Goal: Book appointment/travel/reservation

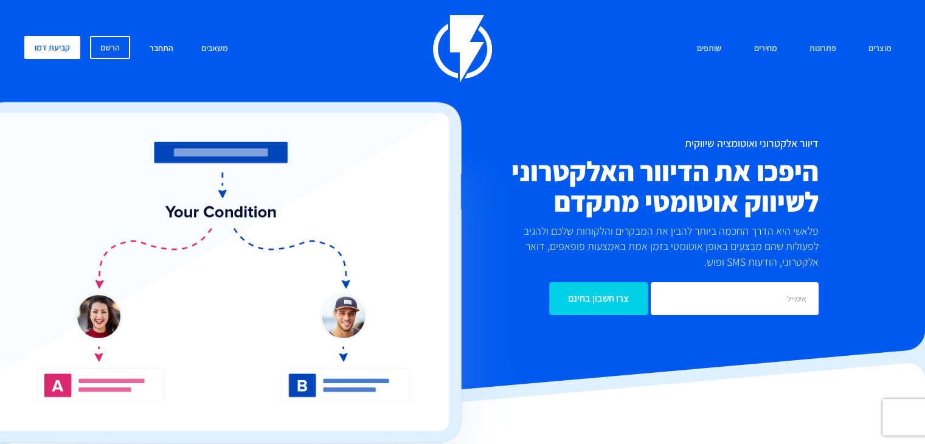
click at [151, 54] on link "התחבר" at bounding box center [162, 49] width 42 height 26
drag, startPoint x: 151, startPoint y: 54, endPoint x: 167, endPoint y: 52, distance: 16.6
click at [151, 54] on link "התחבר" at bounding box center [162, 49] width 42 height 26
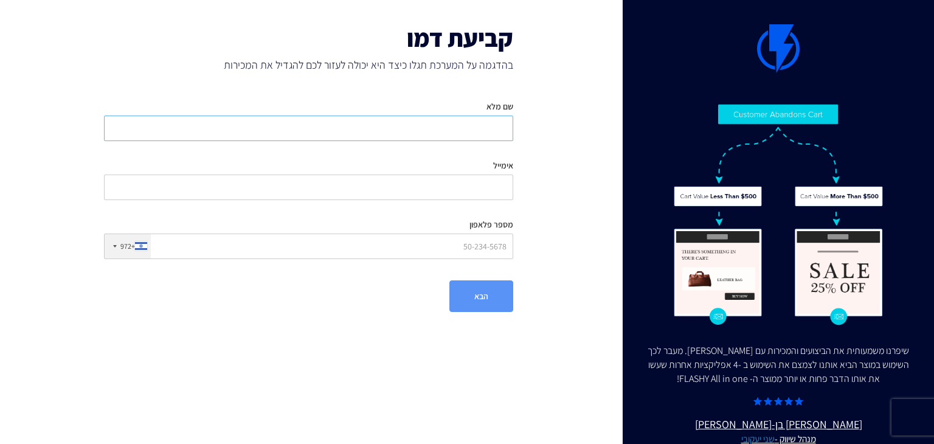
click at [479, 127] on input "שם מלא" at bounding box center [308, 129] width 409 height 26
type input "[PERSON_NAME]"
click at [462, 189] on input "אימייל" at bounding box center [308, 188] width 409 height 26
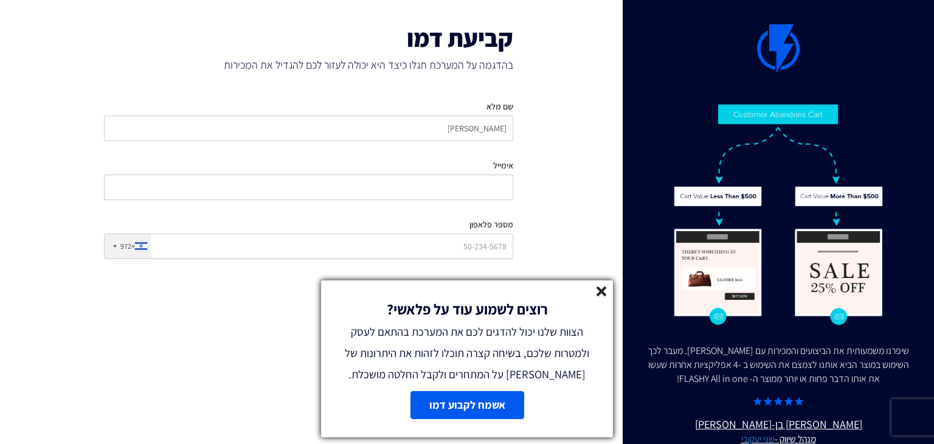
click at [71, 71] on div "קביעת דמו בהדגמה על המערכת תגלו כיצד היא יכולה לעזור לכם להגדיל את המכירות שם מ…" at bounding box center [309, 168] width 476 height 336
click at [469, 179] on input "אימייל" at bounding box center [308, 188] width 409 height 26
paste input "[EMAIL_ADDRESS][DOMAIN_NAME]"
type input "[EMAIL_ADDRESS][DOMAIN_NAME]"
click at [608, 290] on div "רוצים לשמוע עוד על פלאשי? הצוות שלנו יכול להדגים לכם את המערכת בהתאם לעסק ולמטר…" at bounding box center [467, 332] width 292 height 105
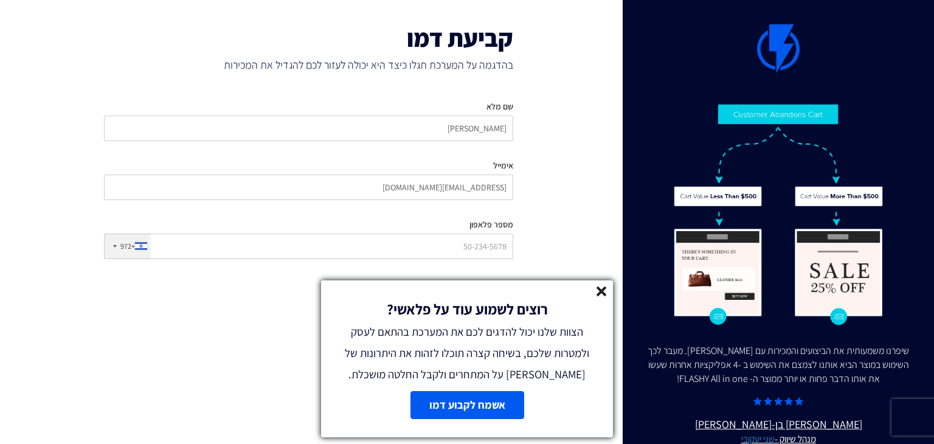
click at [599, 292] on line at bounding box center [601, 291] width 9 height 9
